Goal: Check status: Check status

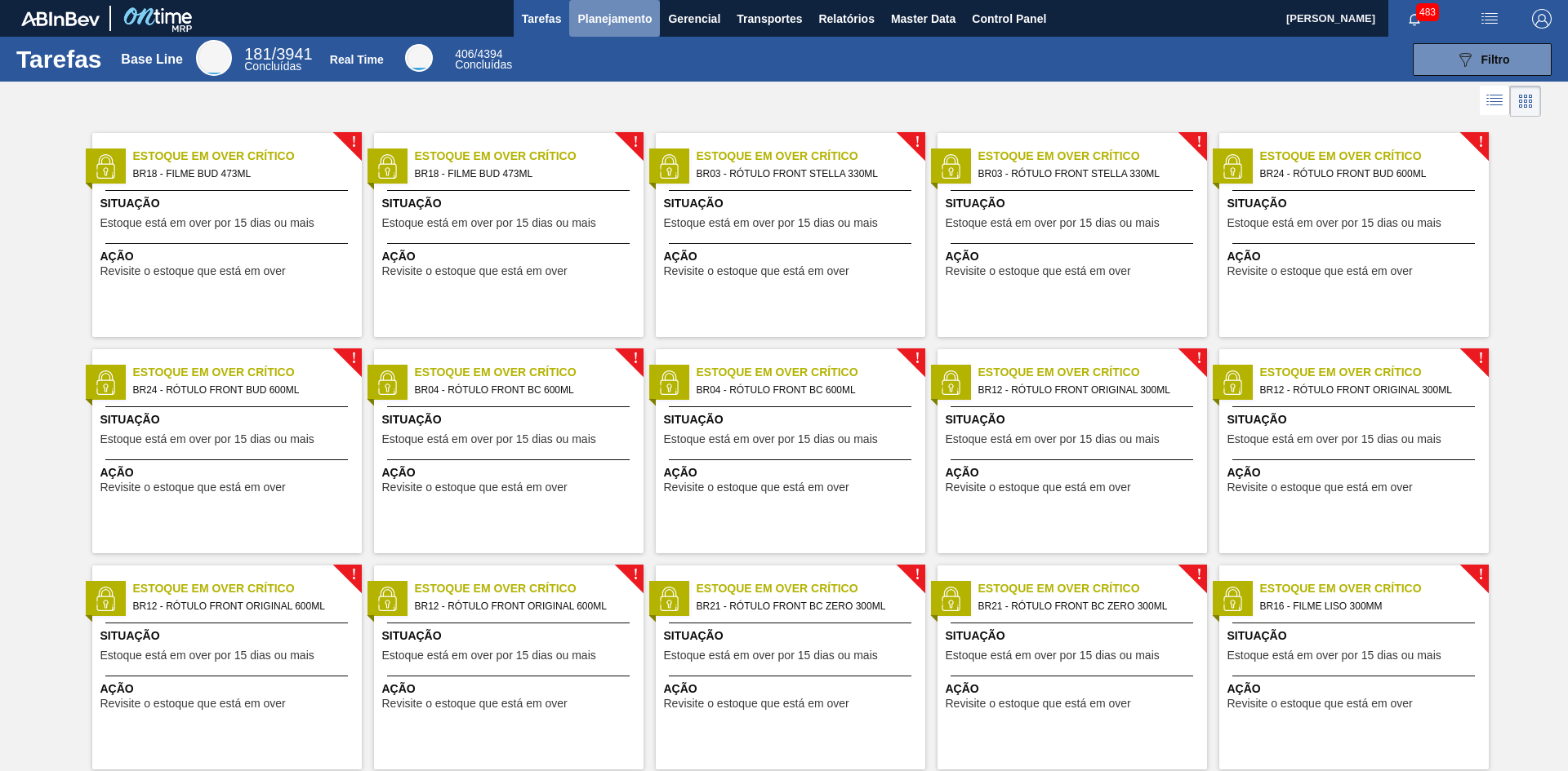
click at [610, 13] on span "Planejamento" at bounding box center [615, 18] width 75 height 19
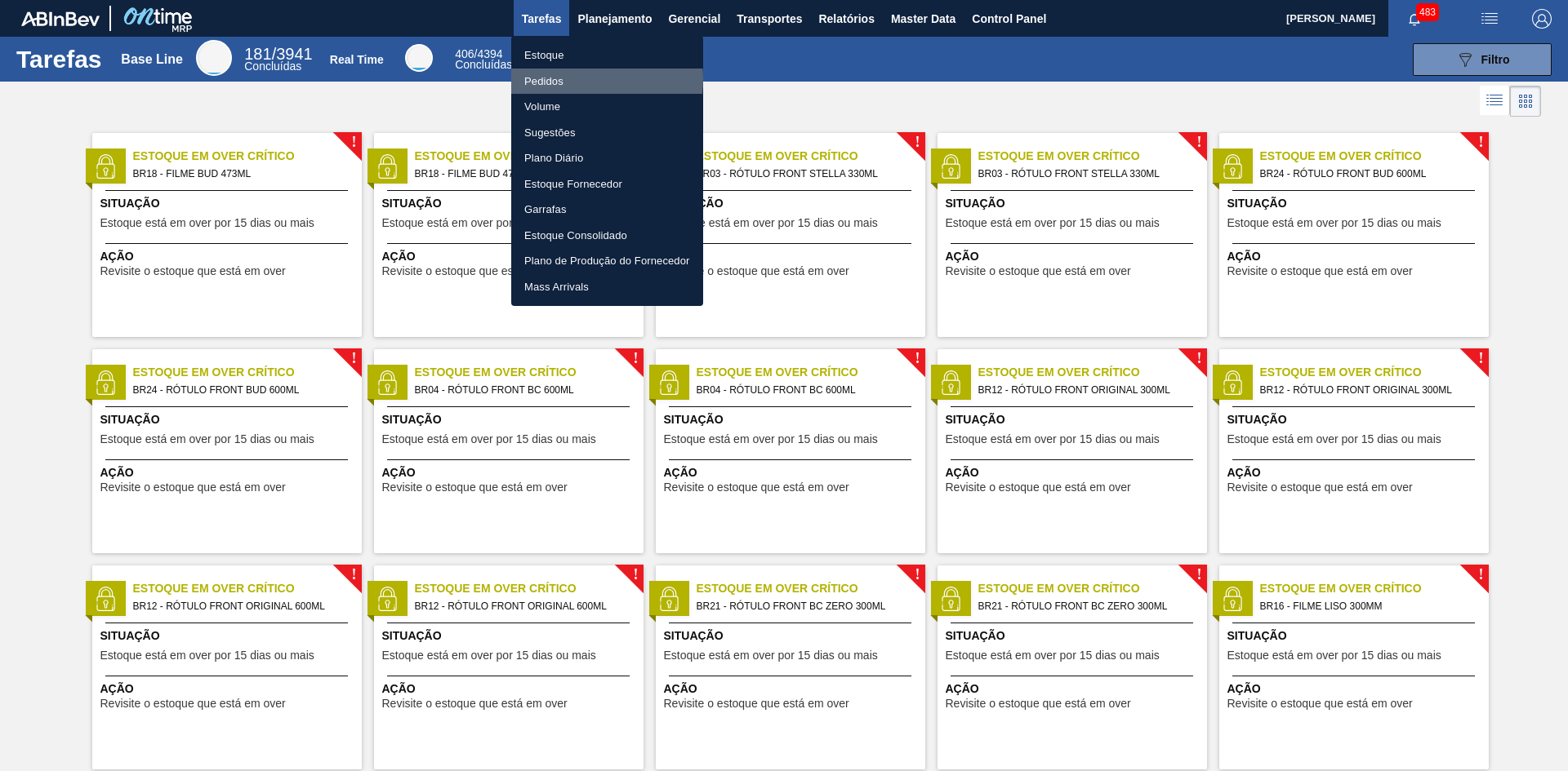
click at [582, 79] on li "Pedidos" at bounding box center [607, 81] width 192 height 26
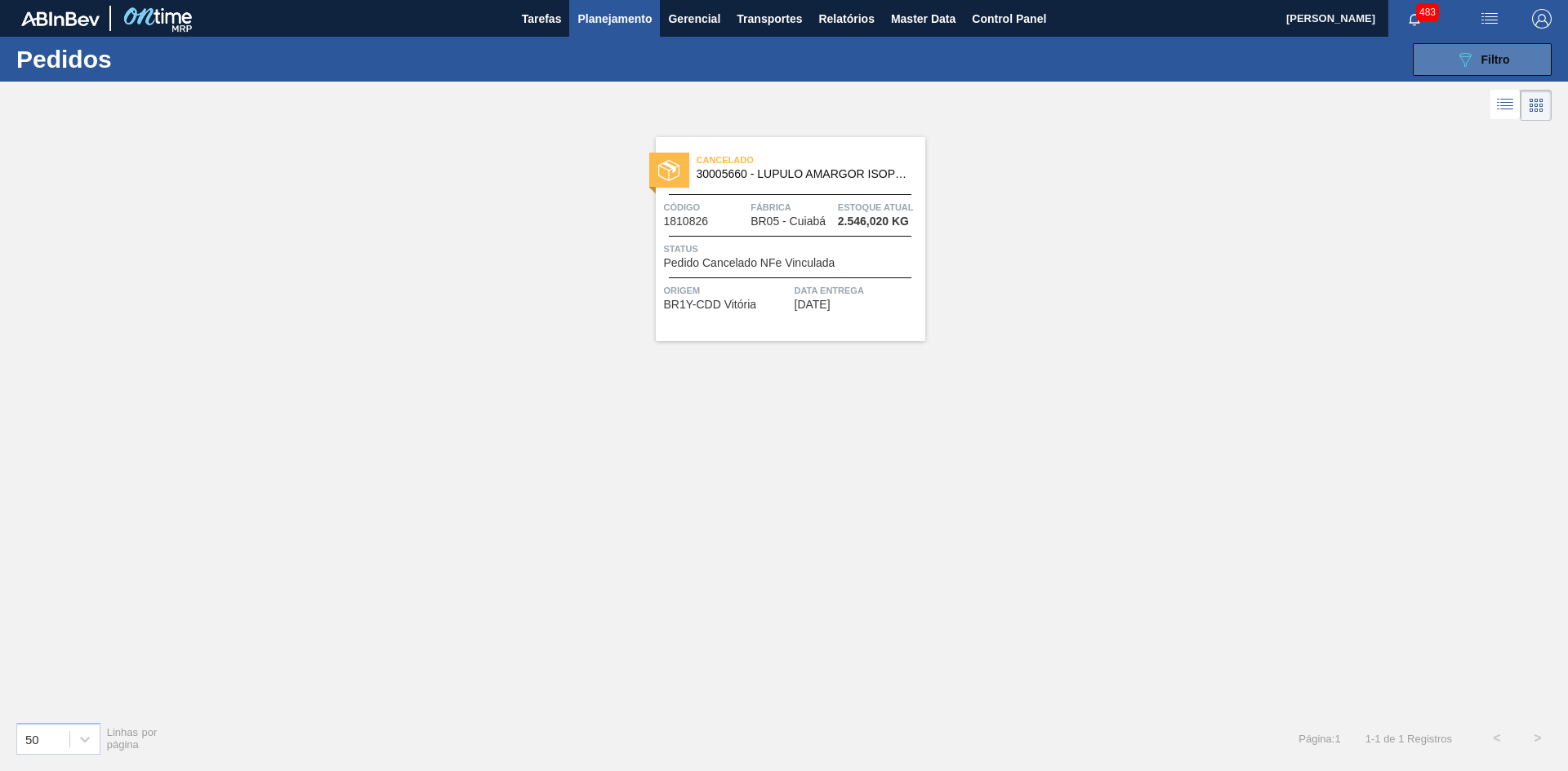
click at [1477, 58] on div "089F7B8B-B2A5-4AFE-B5C0-19BA573D28AC Filtro" at bounding box center [1482, 59] width 55 height 19
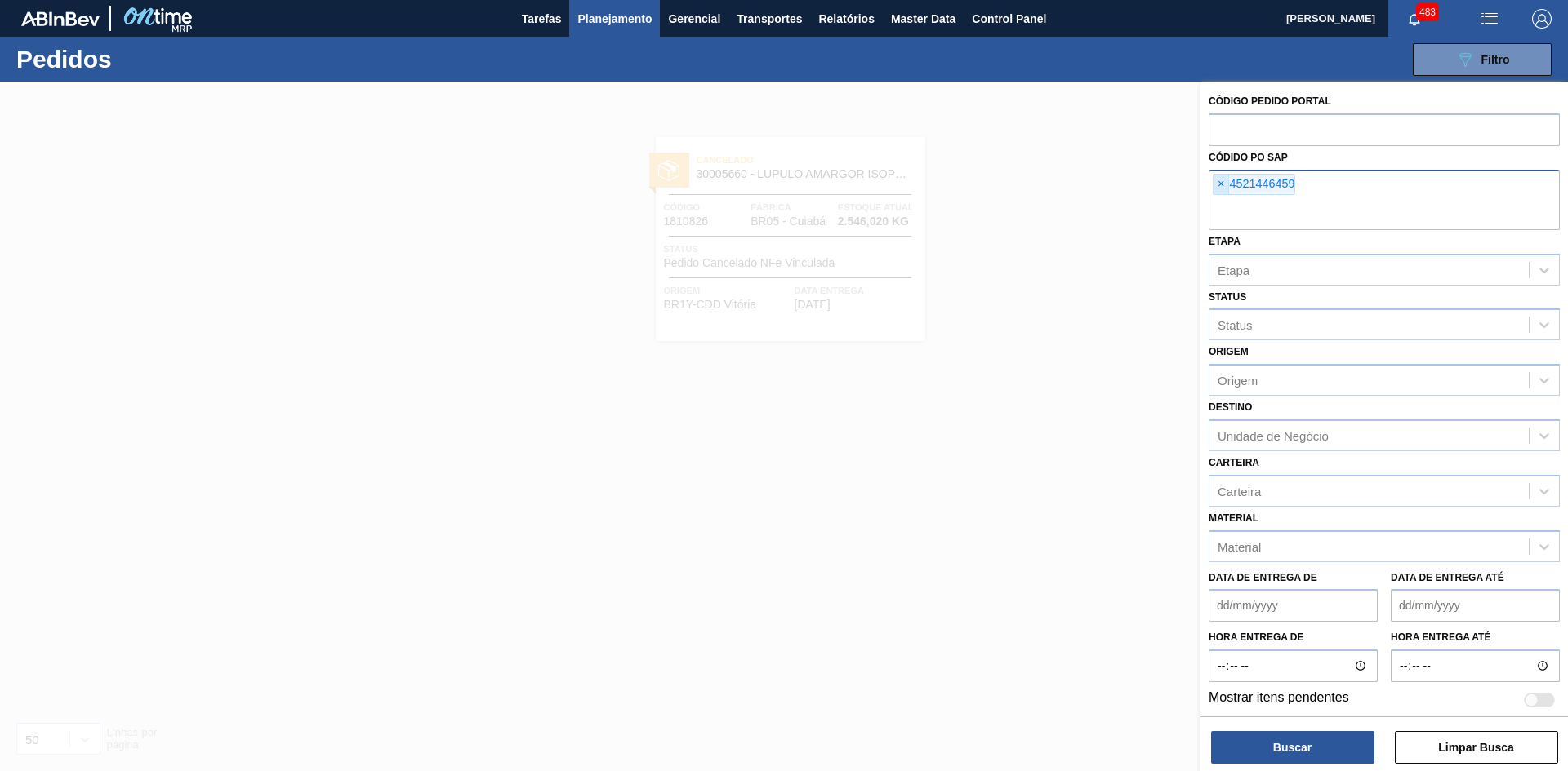
click at [1223, 185] on span "×" at bounding box center [1221, 184] width 16 height 19
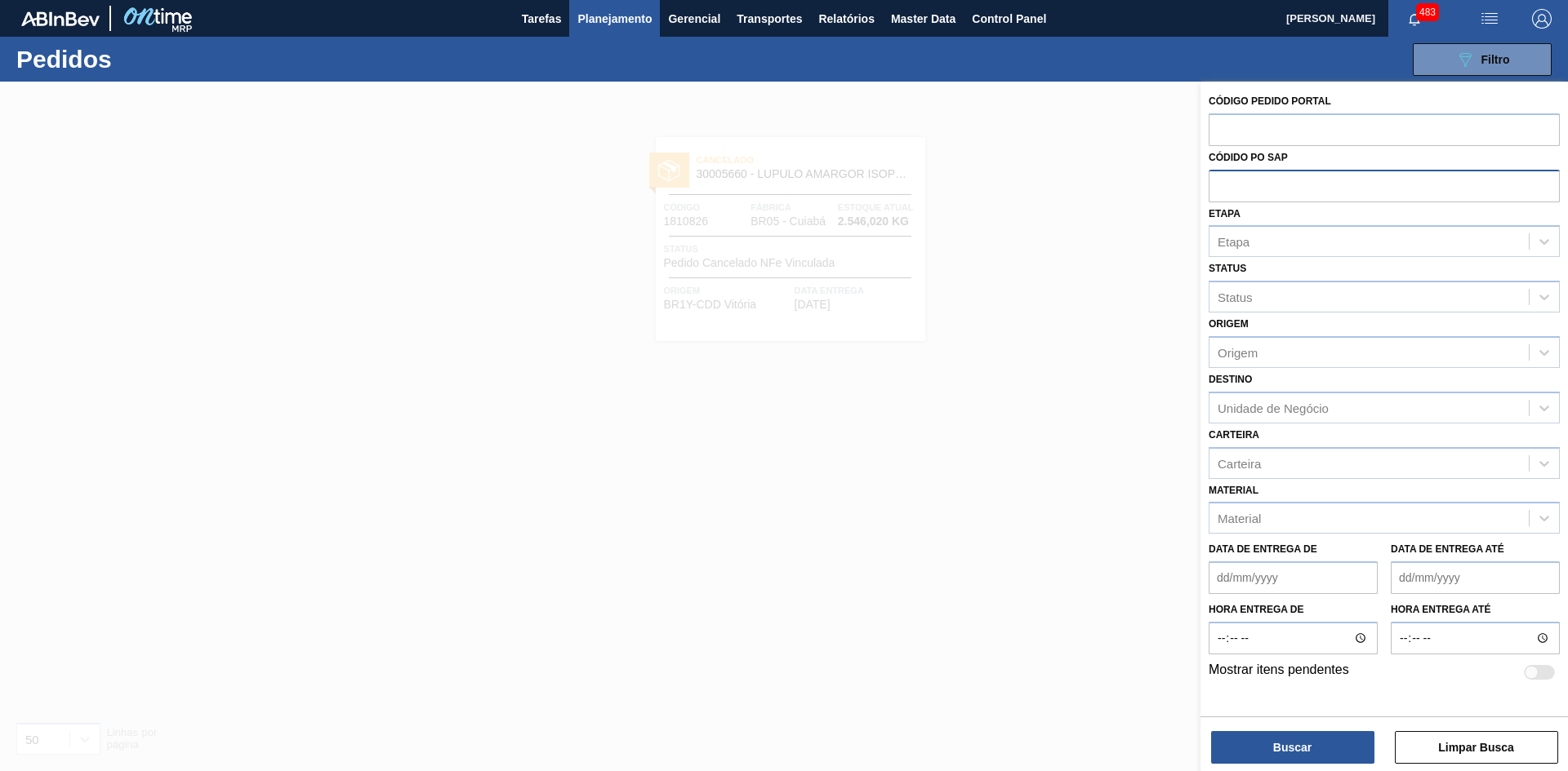
paste input "5800389151"
type input "5800389151"
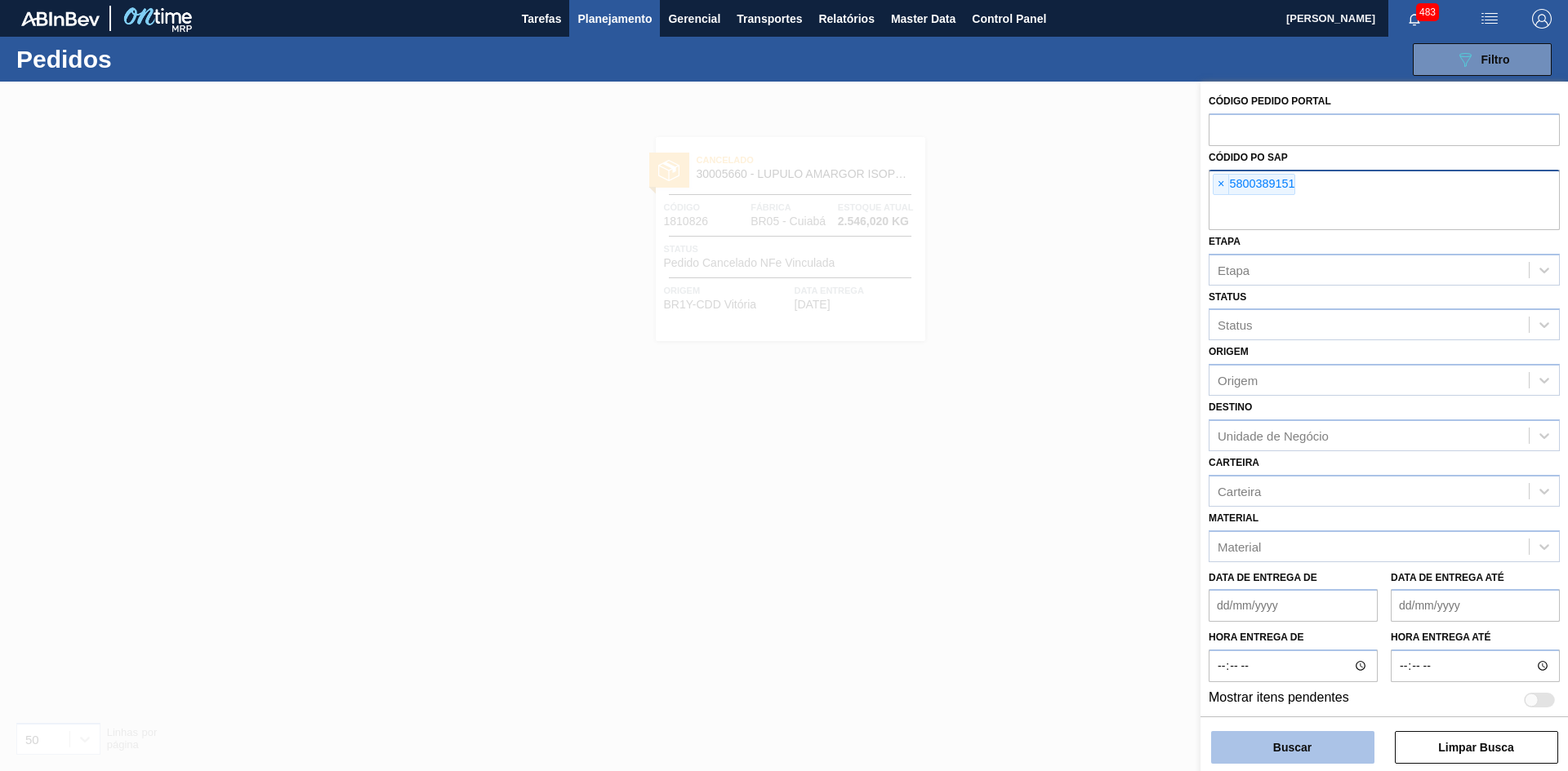
click at [1247, 741] on button "Buscar" at bounding box center [1292, 748] width 164 height 33
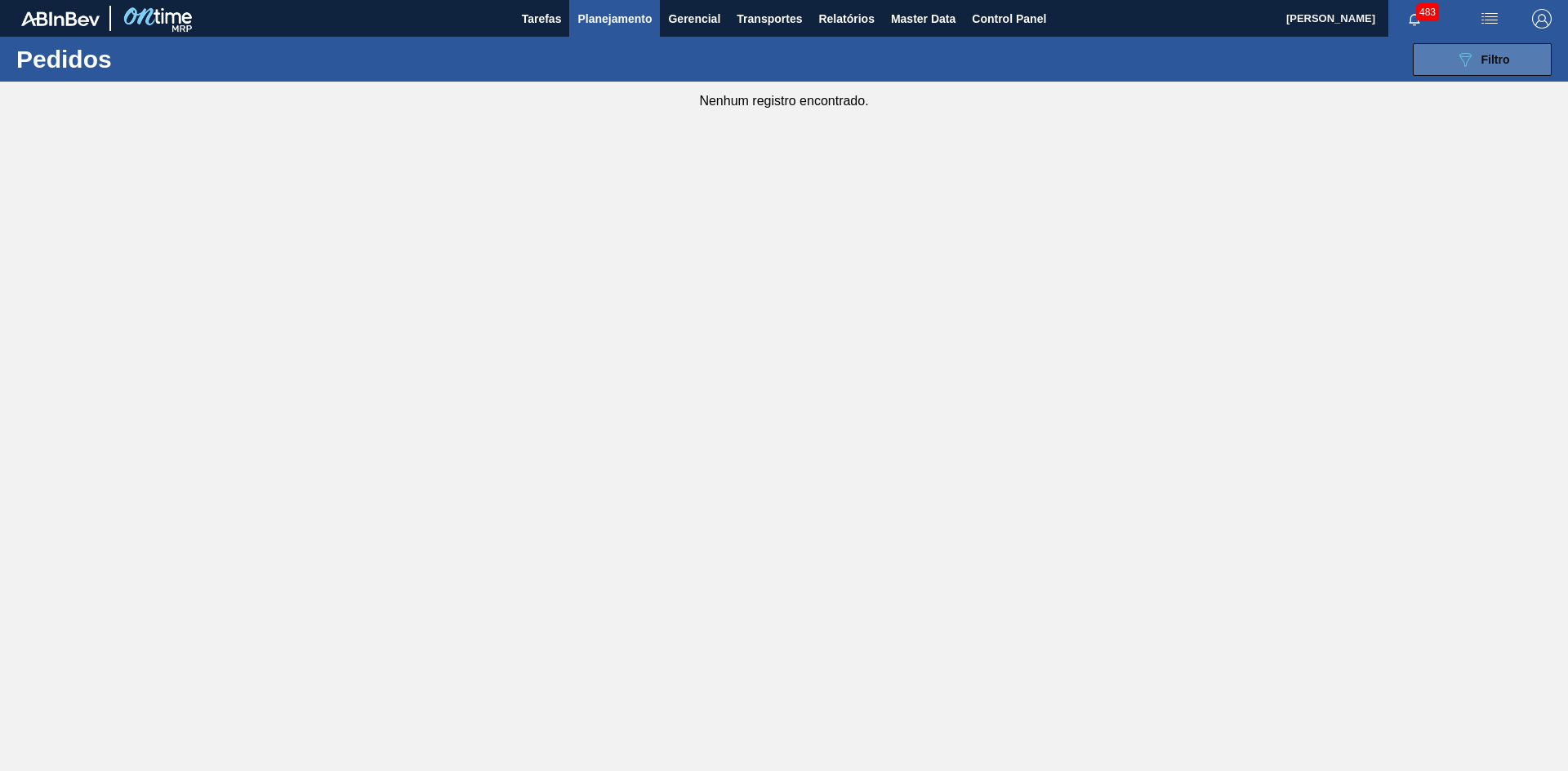
click at [1488, 54] on span "Filtro" at bounding box center [1496, 60] width 29 height 13
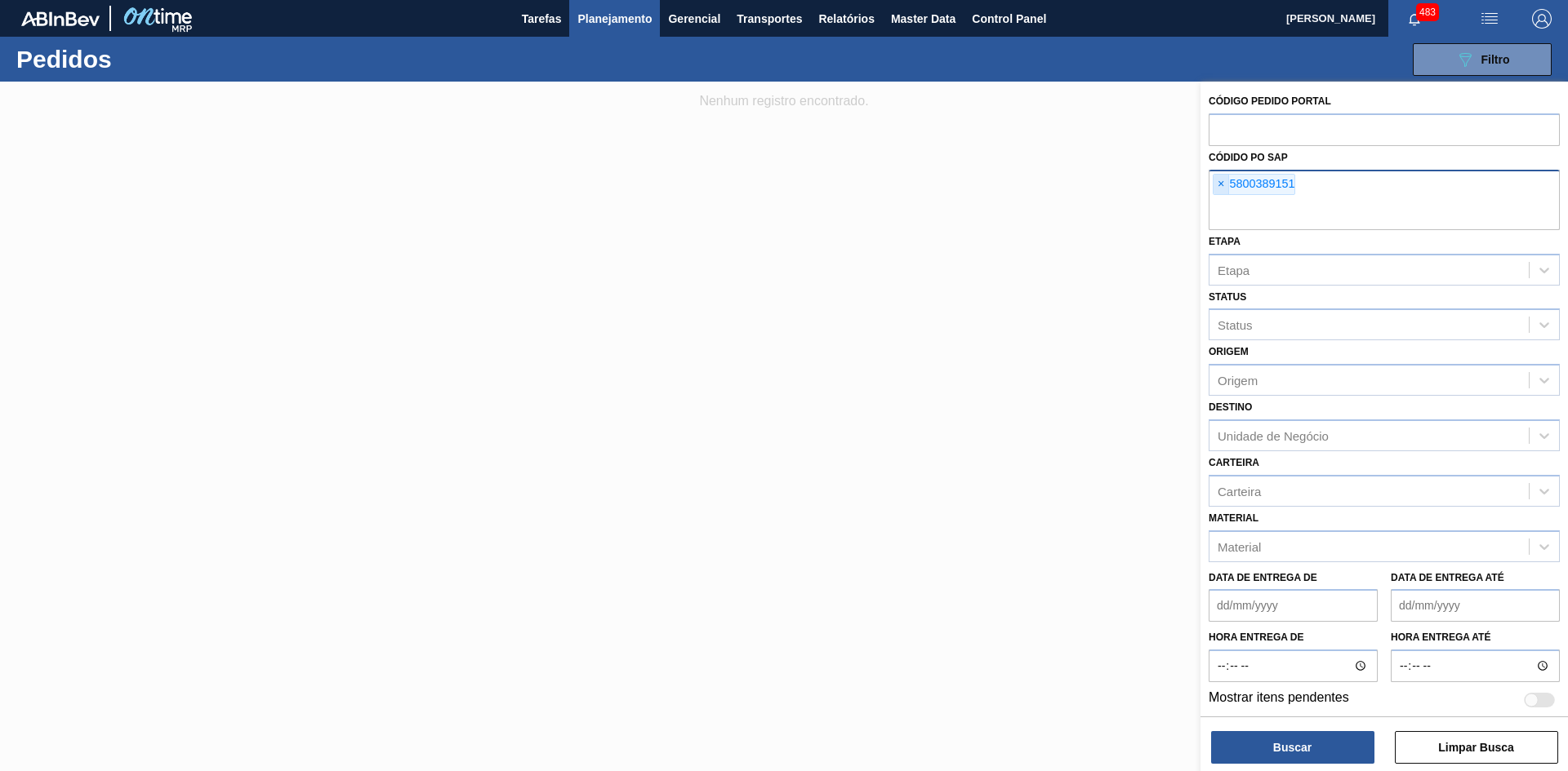
click at [1222, 189] on span "×" at bounding box center [1221, 184] width 16 height 19
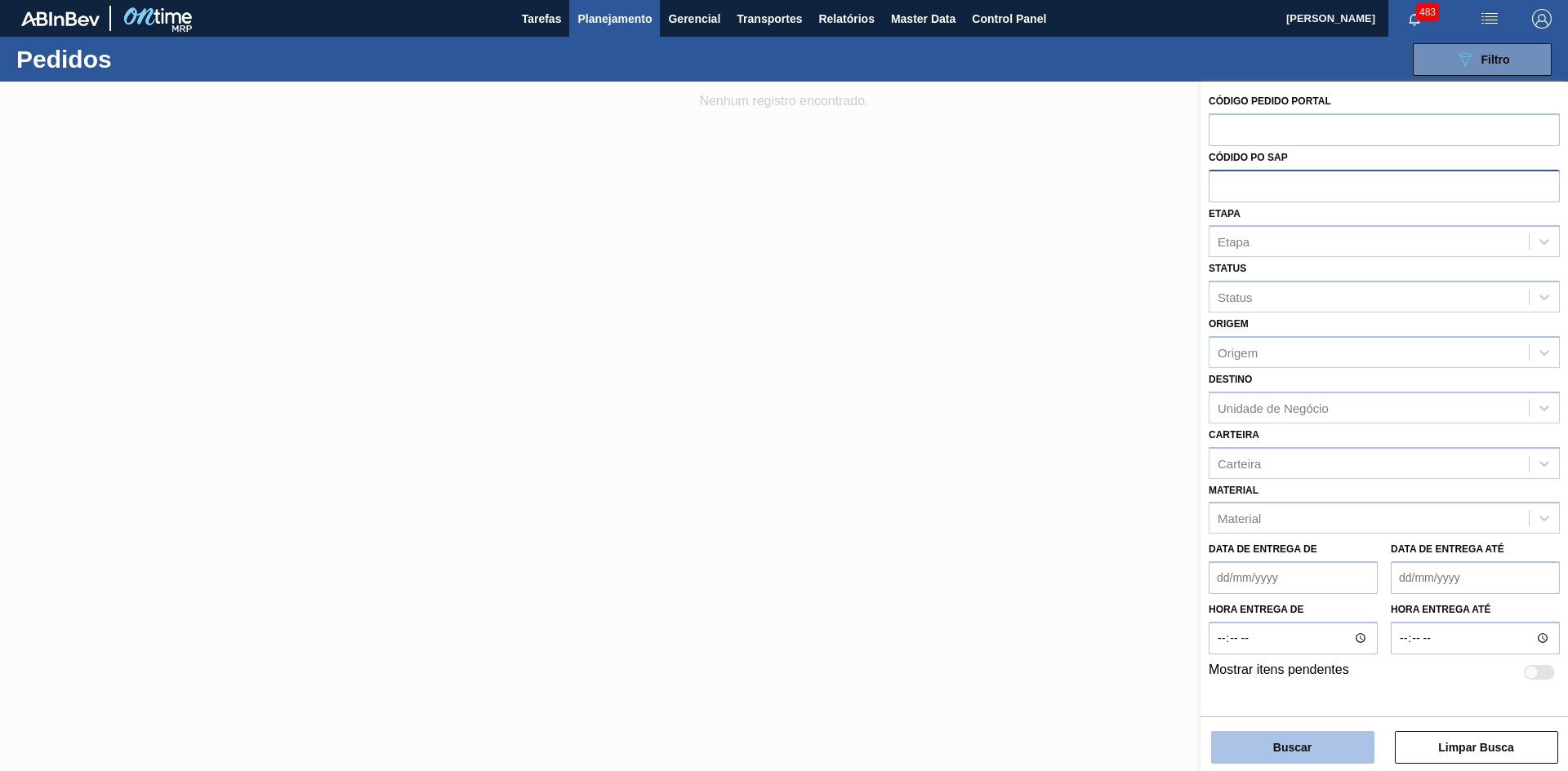
click at [1254, 734] on button "Buscar" at bounding box center [1292, 748] width 164 height 33
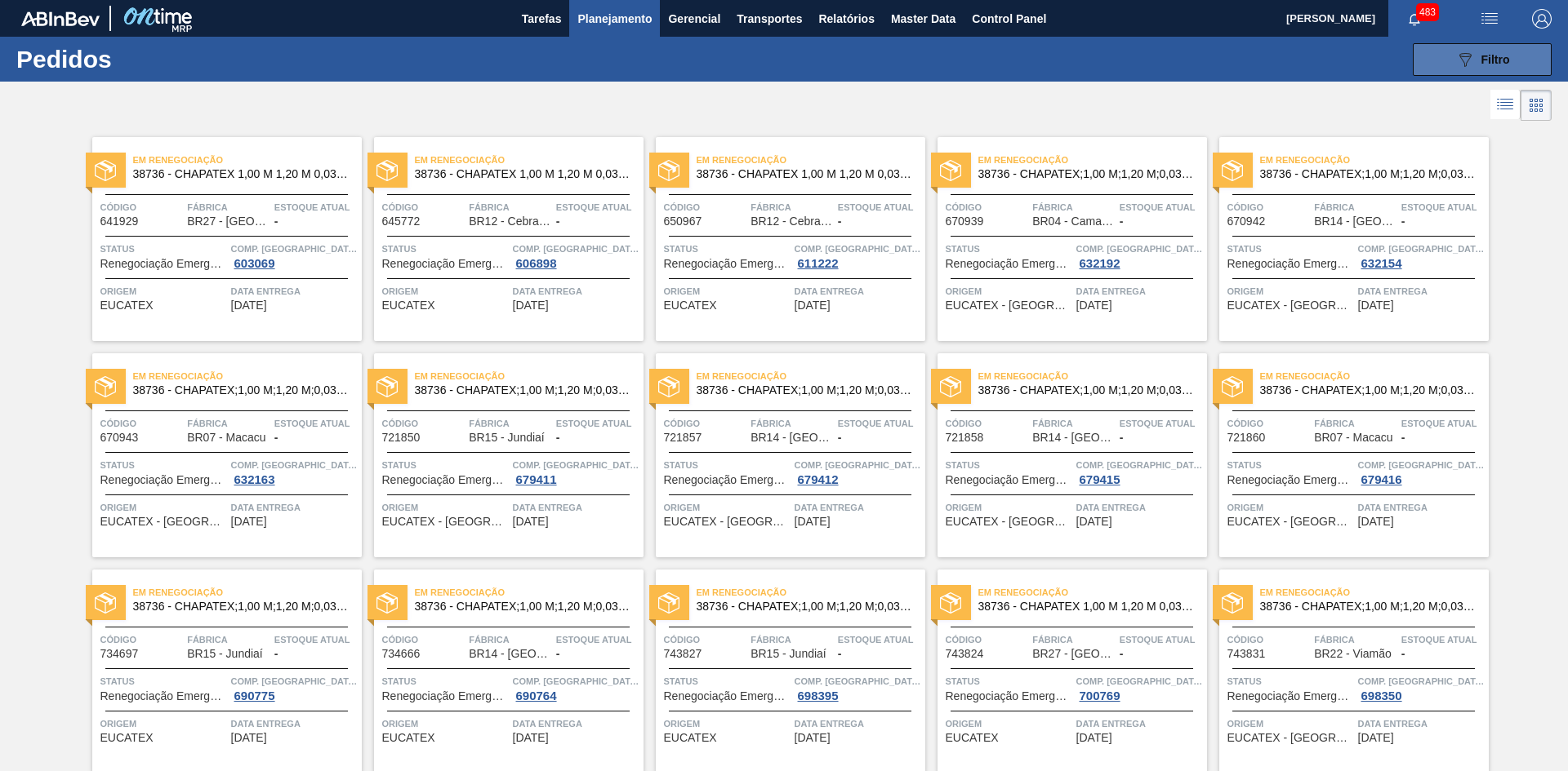
click at [1475, 54] on div "089F7B8B-B2A5-4AFE-B5C0-19BA573D28AC Filtro" at bounding box center [1482, 59] width 55 height 19
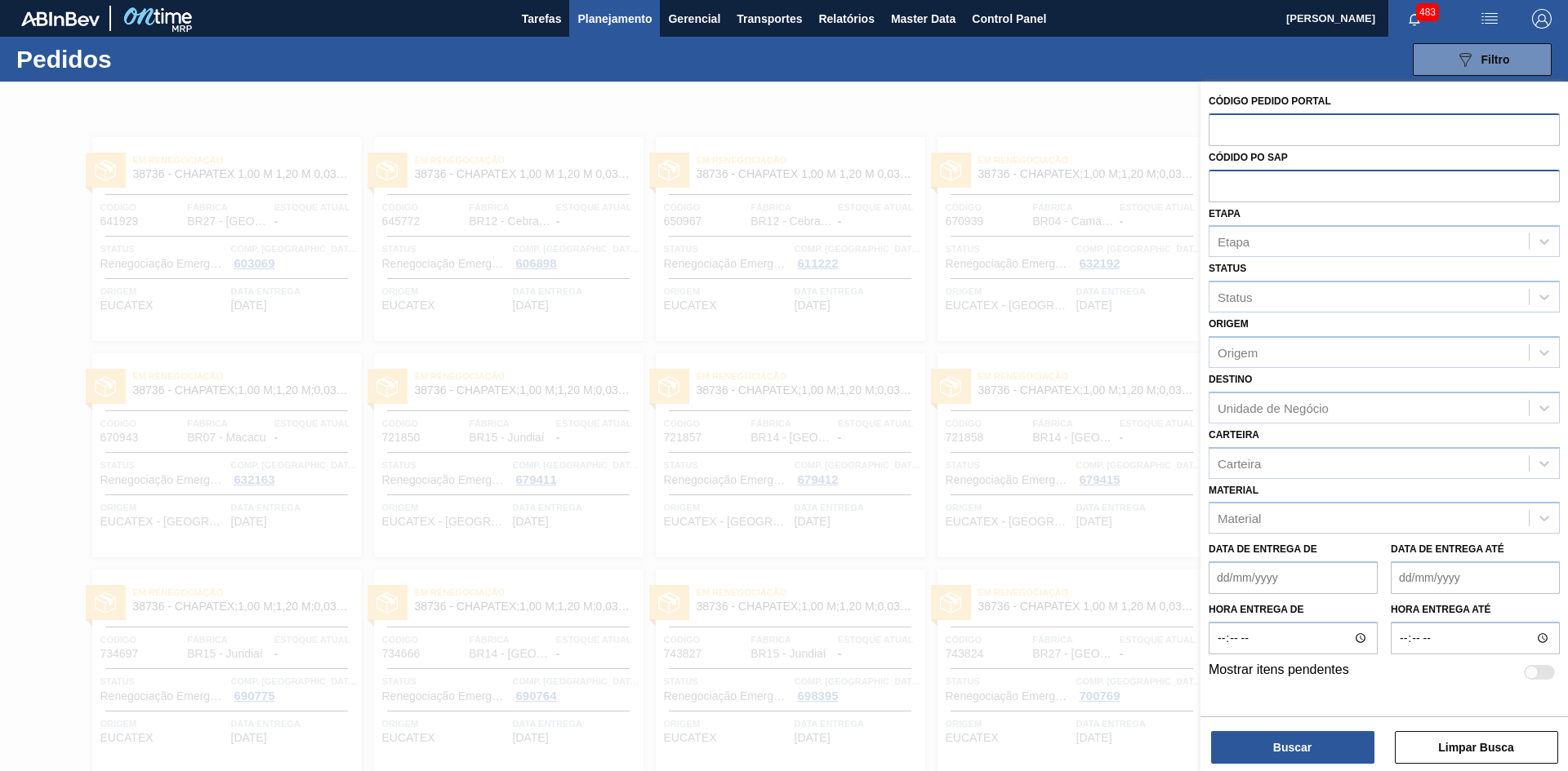
click at [1284, 128] on input "text" at bounding box center [1384, 128] width 351 height 31
paste input "2037582"
type input "2037582"
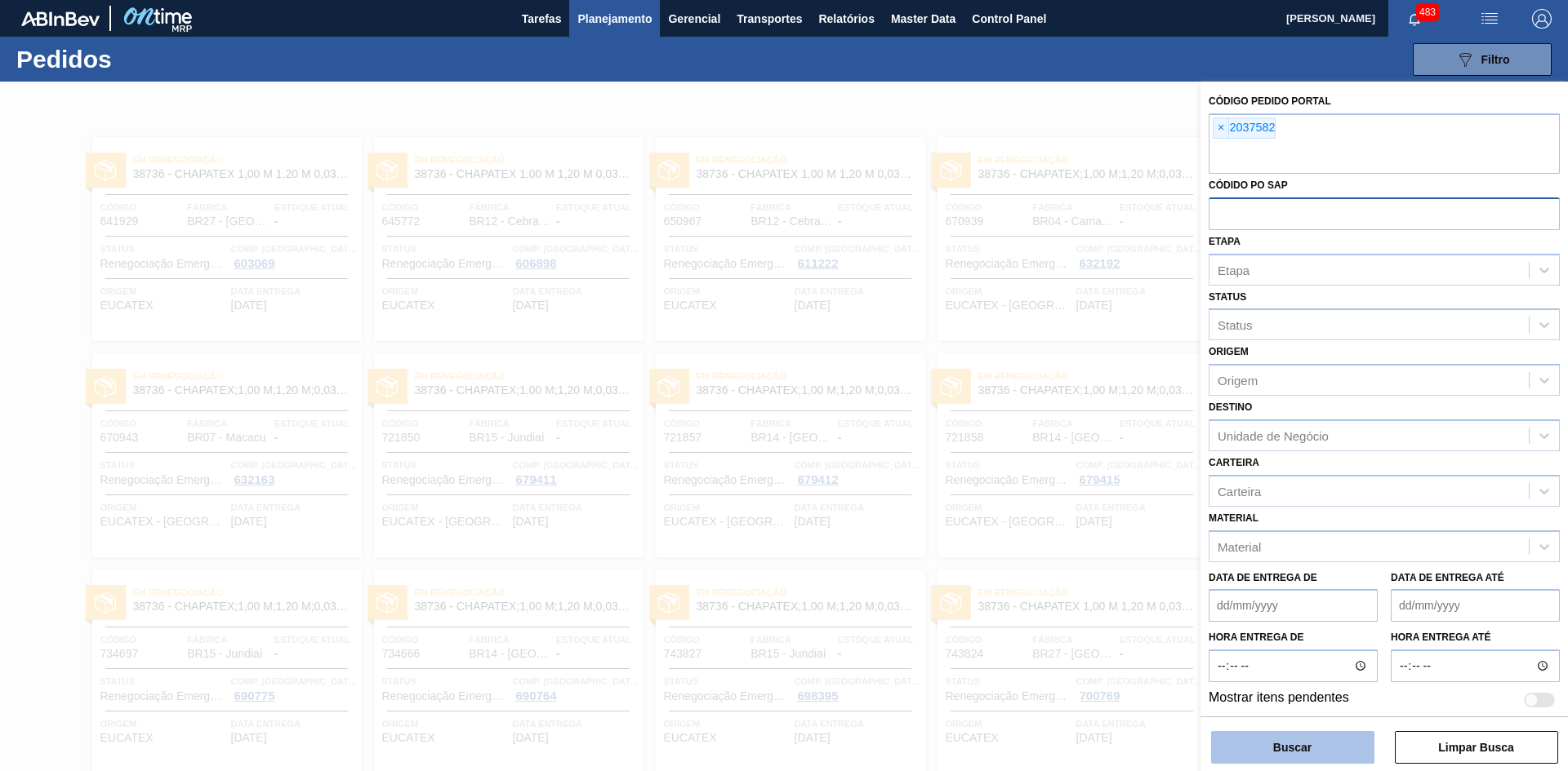
click at [1251, 736] on button "Buscar" at bounding box center [1292, 748] width 164 height 33
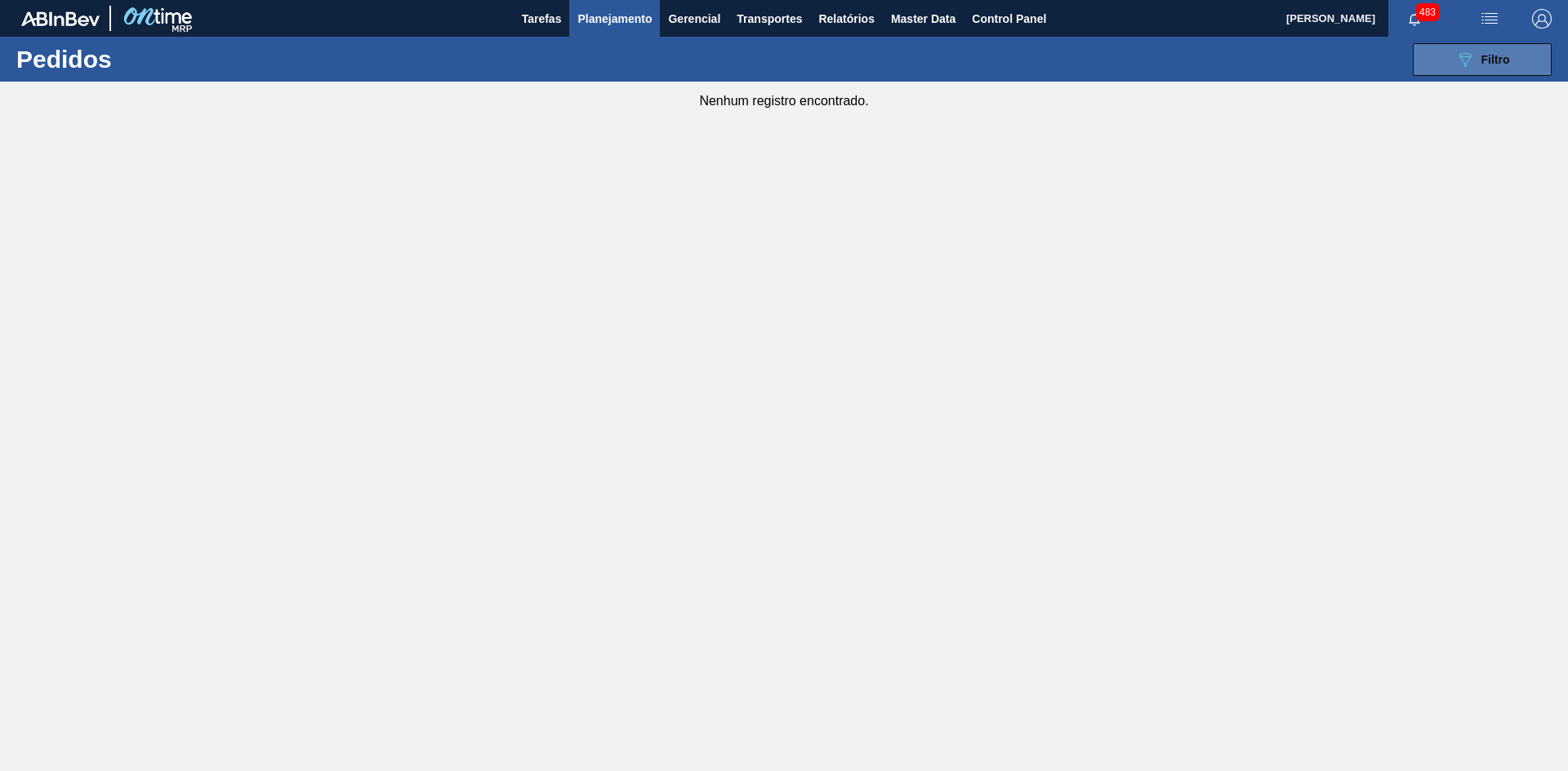
click at [1491, 60] on span "Filtro" at bounding box center [1496, 60] width 29 height 13
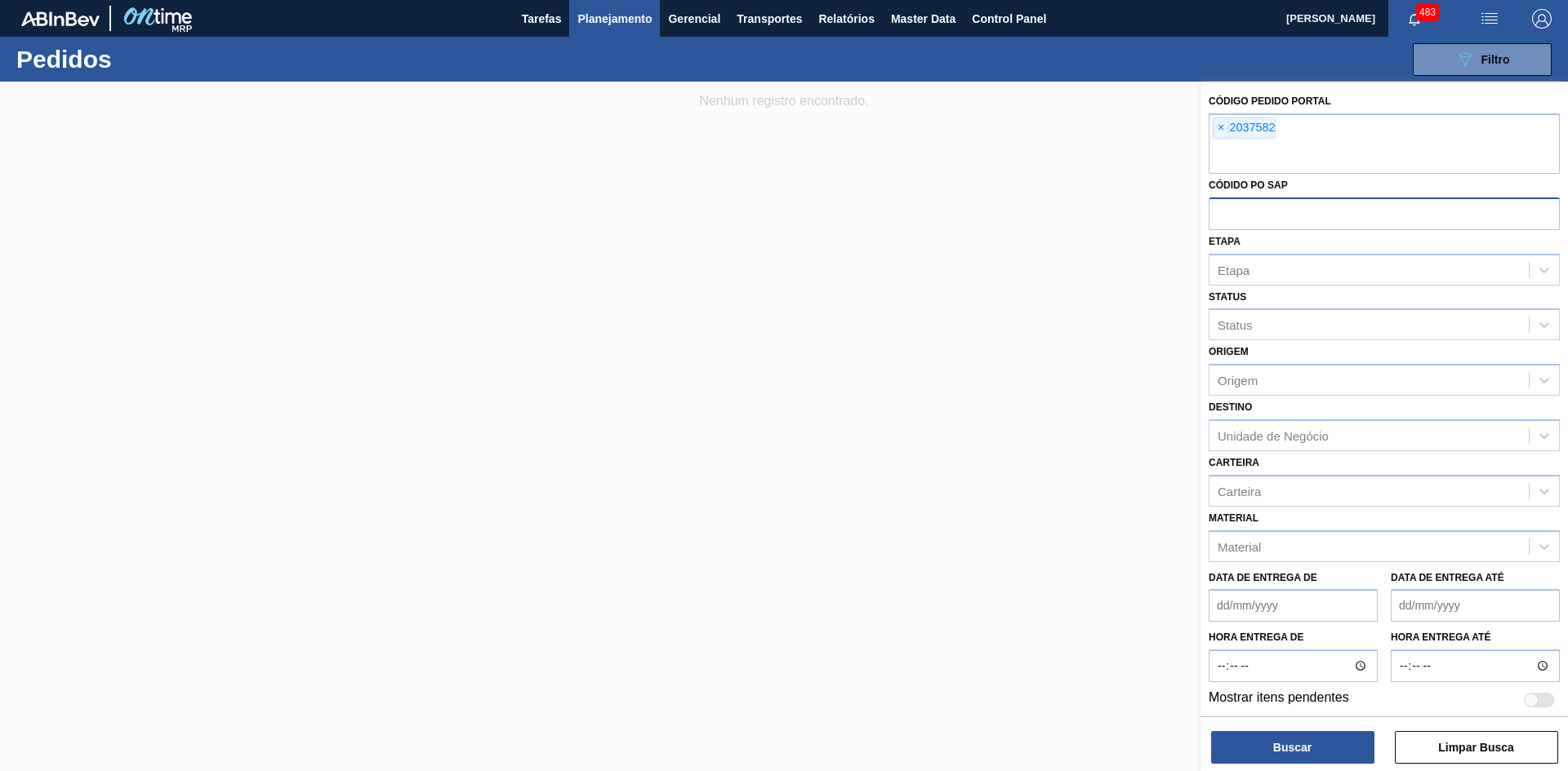
click at [1242, 731] on div "Buscar Limpar Busca" at bounding box center [1384, 739] width 367 height 46
click at [1242, 738] on button "Buscar" at bounding box center [1292, 748] width 164 height 33
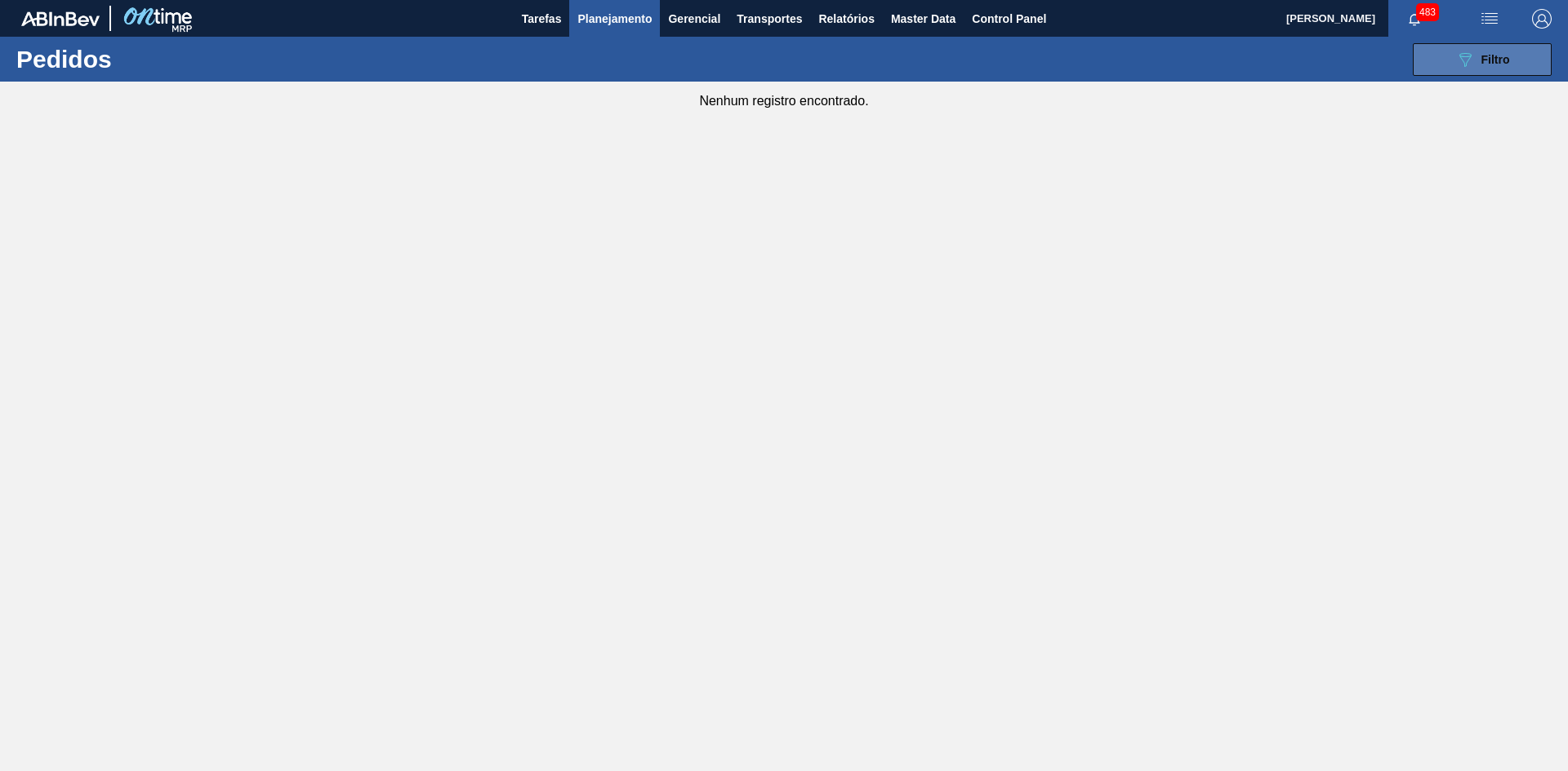
click at [1463, 70] on button "089F7B8B-B2A5-4AFE-B5C0-19BA573D28AC Filtro" at bounding box center [1482, 60] width 139 height 33
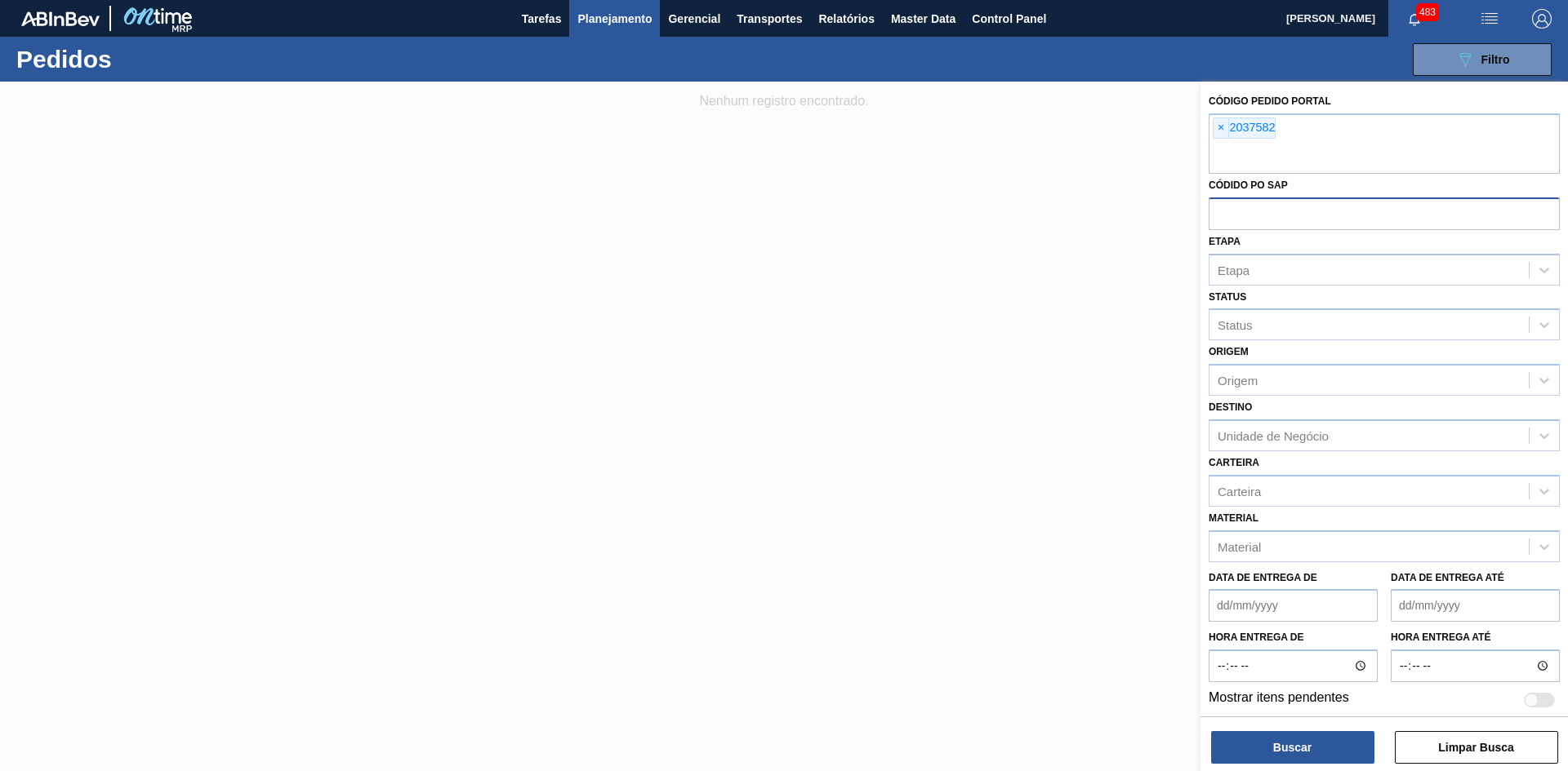
scroll to position [2, 0]
click at [1218, 137] on div "× 2037582" at bounding box center [1243, 126] width 63 height 21
click at [1219, 130] on span "×" at bounding box center [1221, 126] width 16 height 19
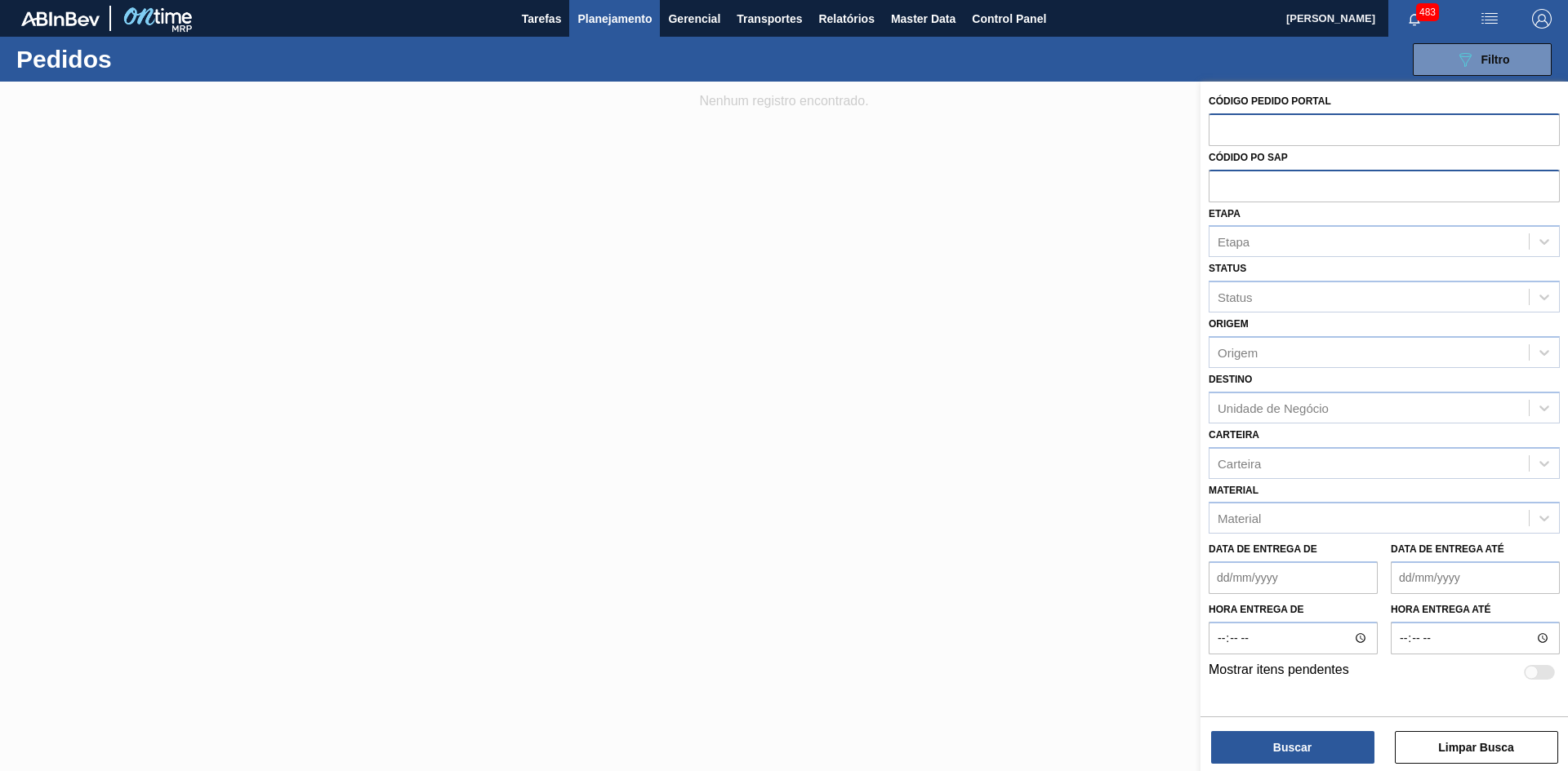
click at [1316, 138] on input "text" at bounding box center [1384, 128] width 351 height 31
click at [1367, 193] on input "text" at bounding box center [1384, 185] width 351 height 31
paste input "5800389151"
type input "5800389151"
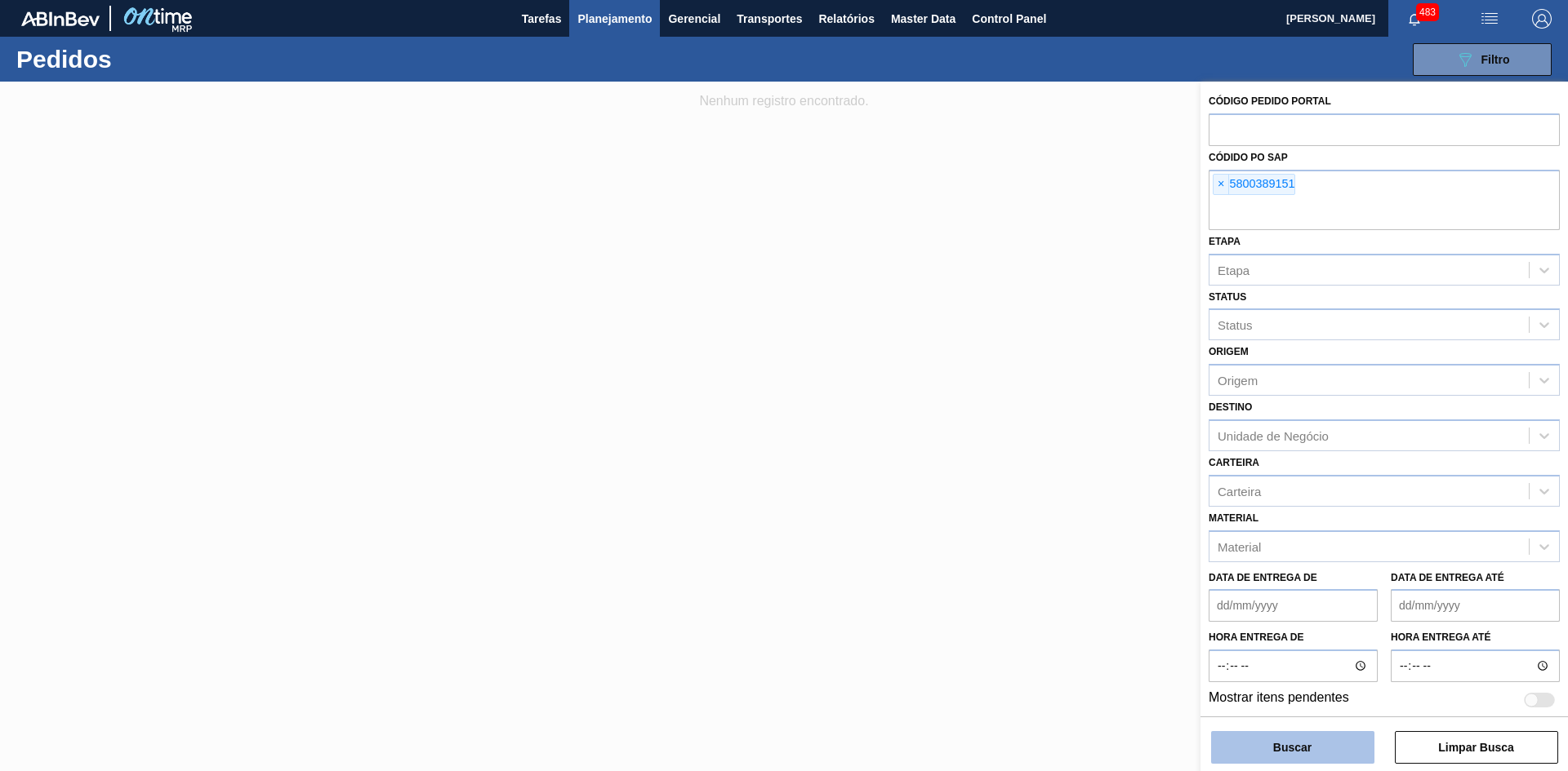
click at [1314, 740] on button "Buscar" at bounding box center [1292, 748] width 164 height 33
